Goal: Transaction & Acquisition: Purchase product/service

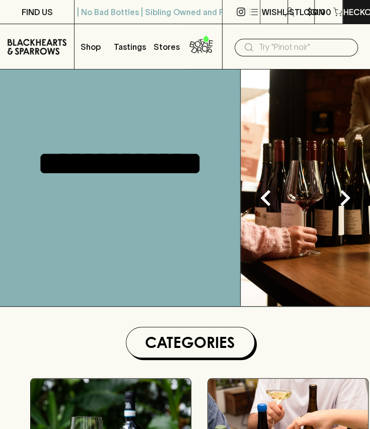
scroll to position [82, 0]
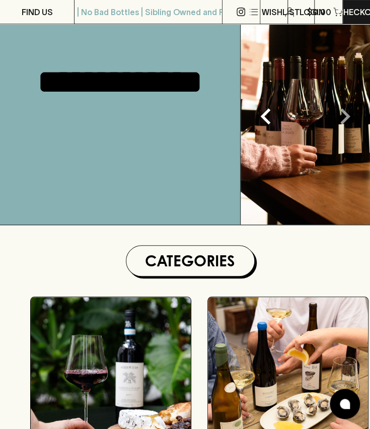
click at [340, 120] on icon "Next" at bounding box center [345, 116] width 32 height 32
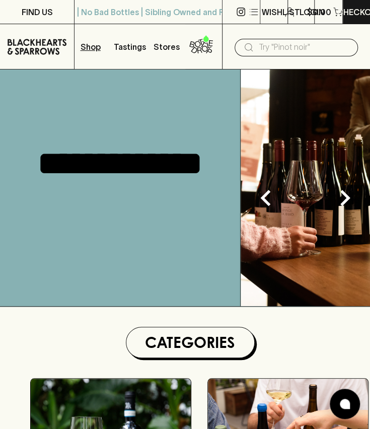
click at [92, 45] on p "Shop" at bounding box center [91, 47] width 20 height 12
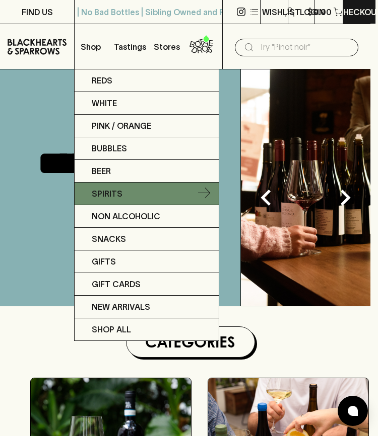
click at [118, 193] on p "Spirits" at bounding box center [107, 194] width 31 height 12
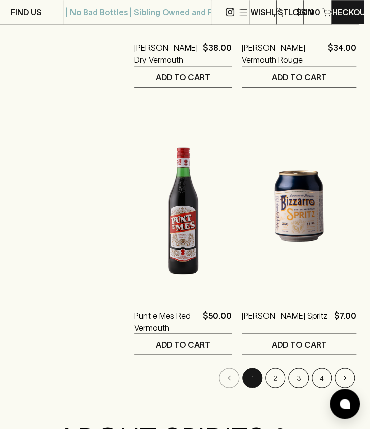
scroll to position [2491, 11]
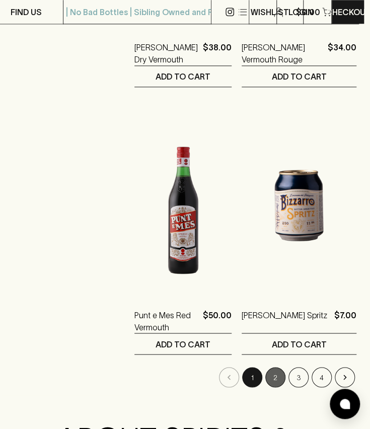
click at [266, 376] on button "2" at bounding box center [275, 377] width 20 height 20
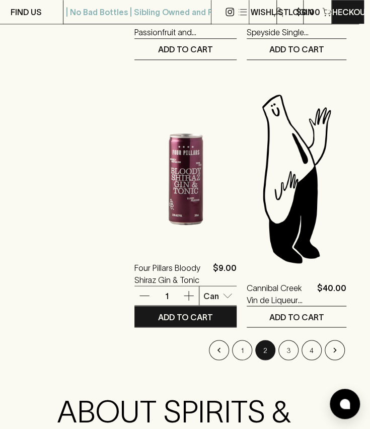
scroll to position [2567, 11]
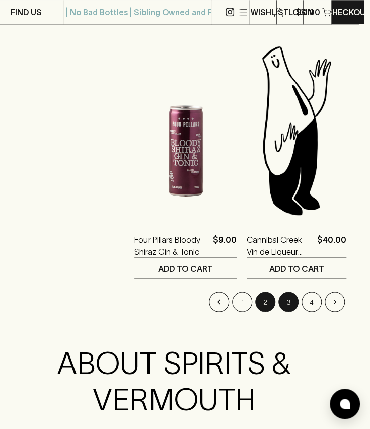
click at [292, 302] on button "3" at bounding box center [288, 301] width 20 height 20
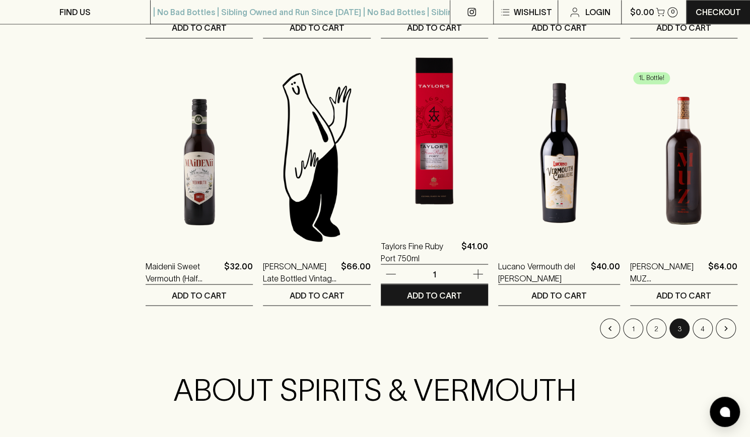
scroll to position [940, 0]
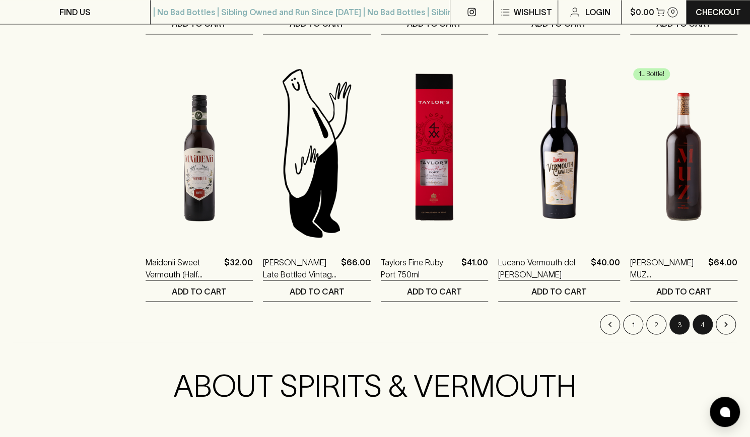
click at [369, 322] on button "4" at bounding box center [702, 324] width 20 height 20
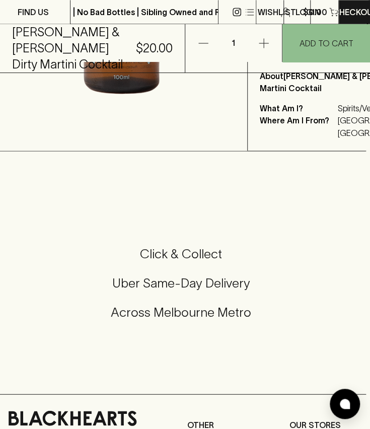
scroll to position [416, 4]
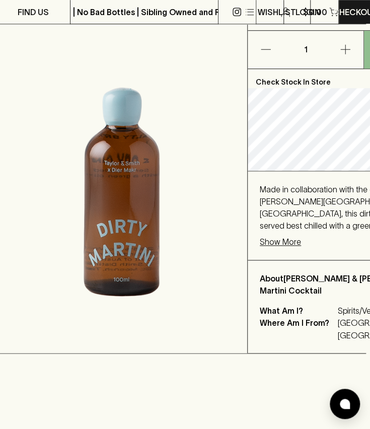
click at [121, 225] on img at bounding box center [121, 119] width 251 height 467
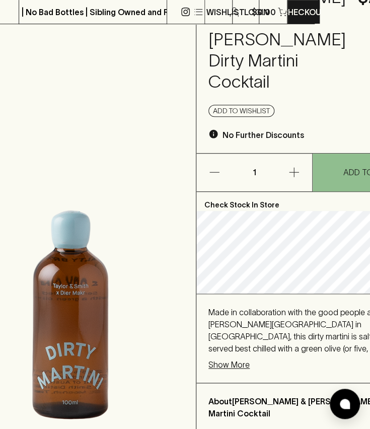
scroll to position [95, 55]
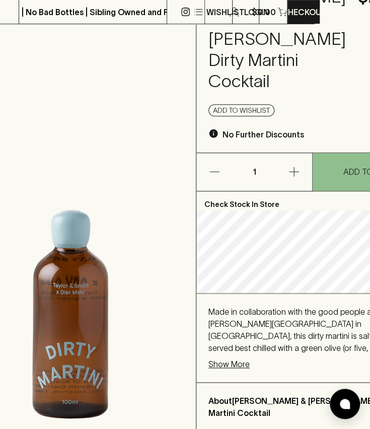
drag, startPoint x: 220, startPoint y: 337, endPoint x: 267, endPoint y: 333, distance: 46.9
click at [267, 333] on div "Made in collaboration with the good people at [PERSON_NAME][GEOGRAPHIC_DATA] in…" at bounding box center [312, 337] width 232 height 89
click at [239, 358] on p "Show More" at bounding box center [228, 364] width 41 height 12
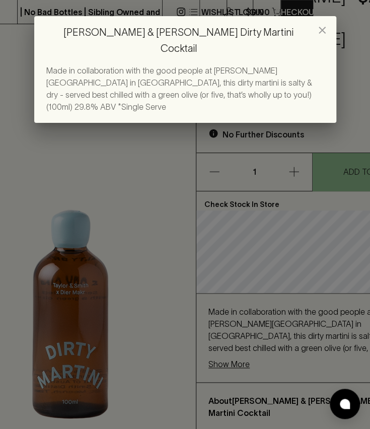
scroll to position [95, 48]
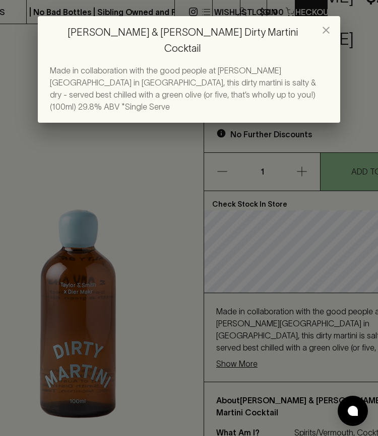
click at [330, 26] on icon "close" at bounding box center [326, 30] width 12 height 12
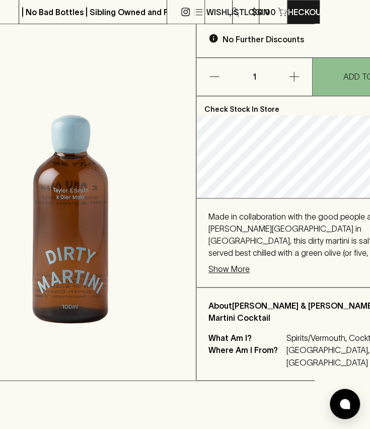
scroll to position [190, 55]
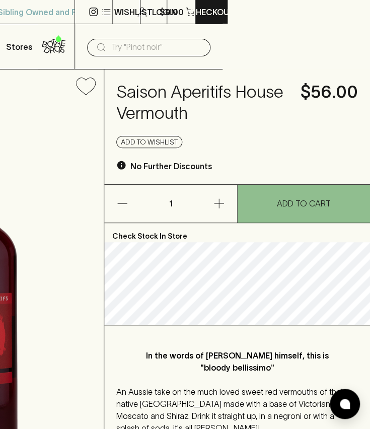
scroll to position [177, 147]
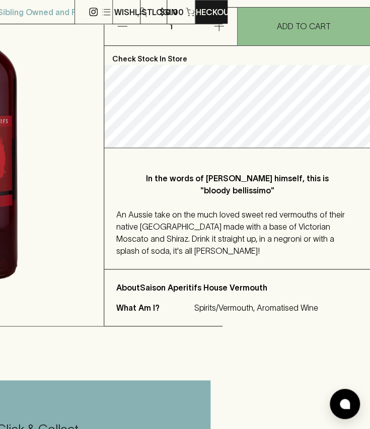
click at [252, 241] on span "An Aussie take on the much loved sweet red vermouths of their native Italy made…" at bounding box center [230, 232] width 229 height 45
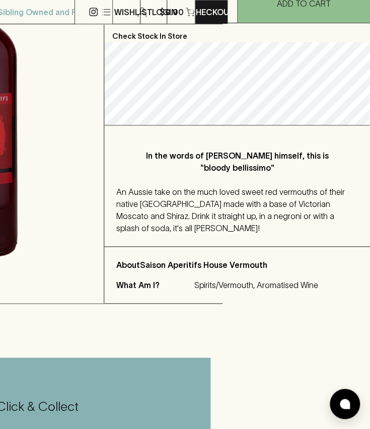
click at [148, 262] on div "About Saison Aperitifs House Vermouth What Am I? Spirits/Vermouth, Aromatised W…" at bounding box center [237, 275] width 266 height 56
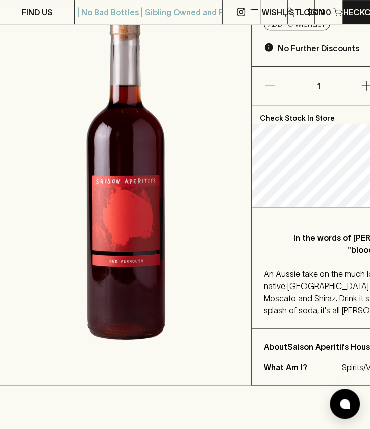
scroll to position [117, 0]
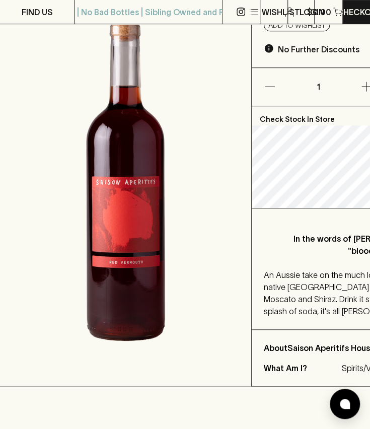
click at [120, 246] on img at bounding box center [125, 186] width 251 height 400
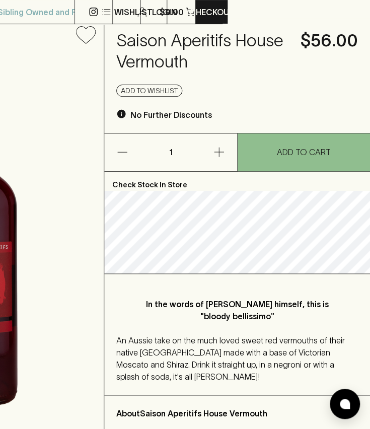
scroll to position [87, 147]
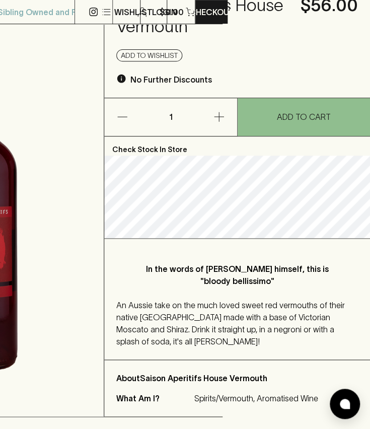
drag, startPoint x: 185, startPoint y: 122, endPoint x: 38, endPoint y: -37, distance: 216.9
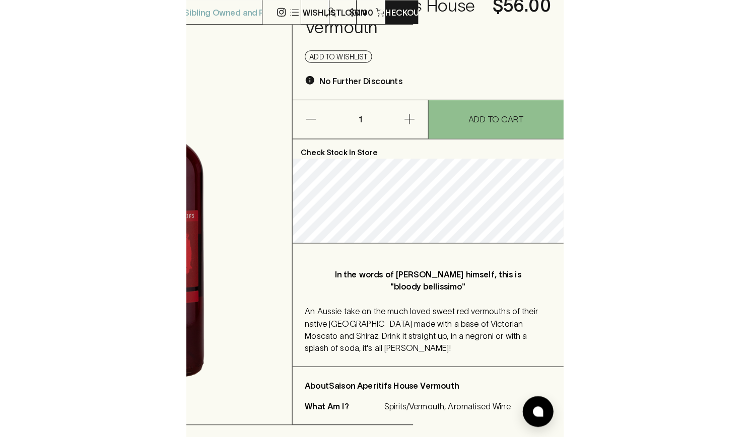
scroll to position [87, 0]
